Goal: Submit feedback/report problem

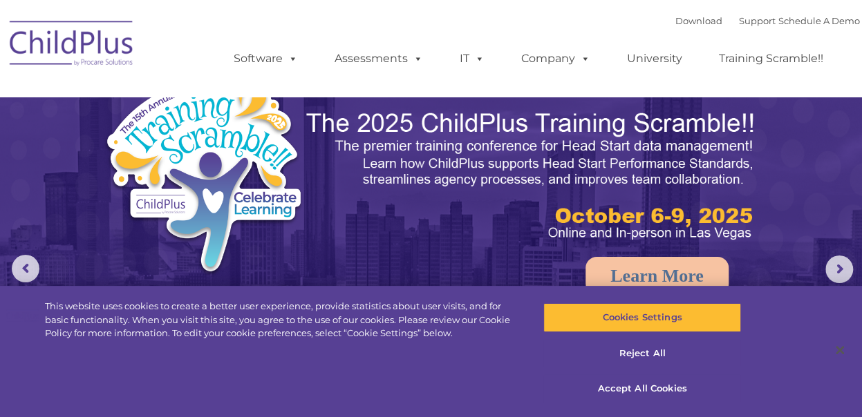
select select "MEDIUM"
click at [622, 352] on button "Reject All" at bounding box center [642, 353] width 198 height 29
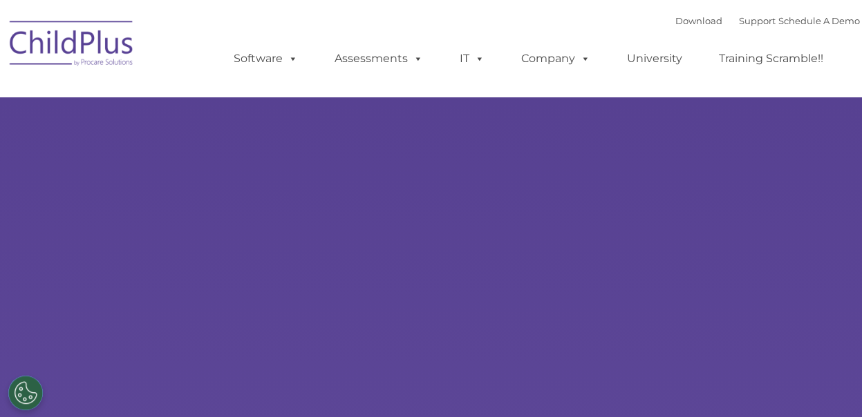
select select "MEDIUM"
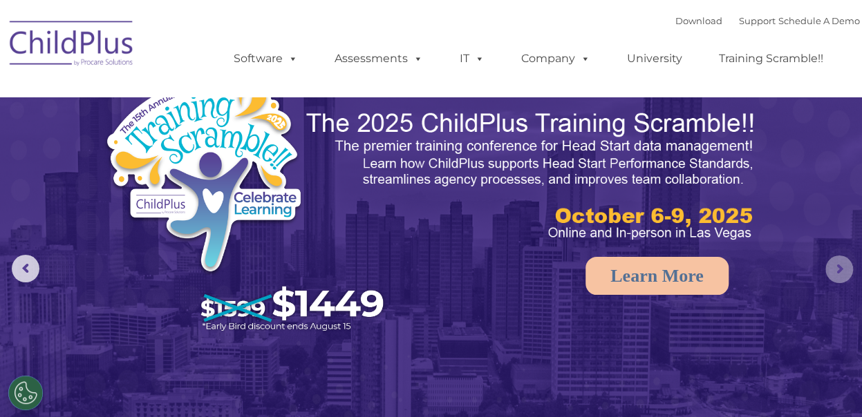
click at [833, 259] on rs-arrow at bounding box center [839, 270] width 28 height 28
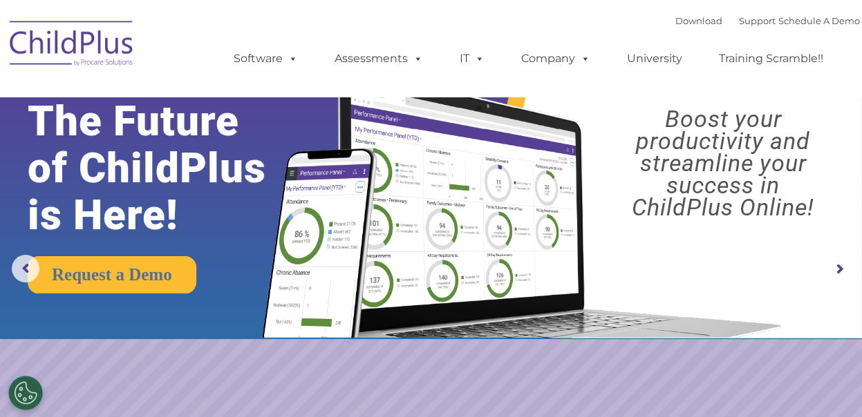
click at [833, 259] on rs-arrow at bounding box center [839, 270] width 28 height 28
